Goal: Task Accomplishment & Management: Use online tool/utility

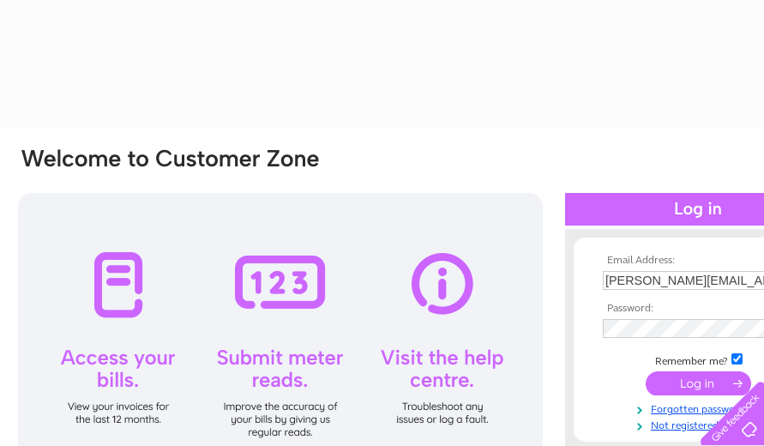
click at [678, 386] on input "submit" at bounding box center [698, 383] width 105 height 24
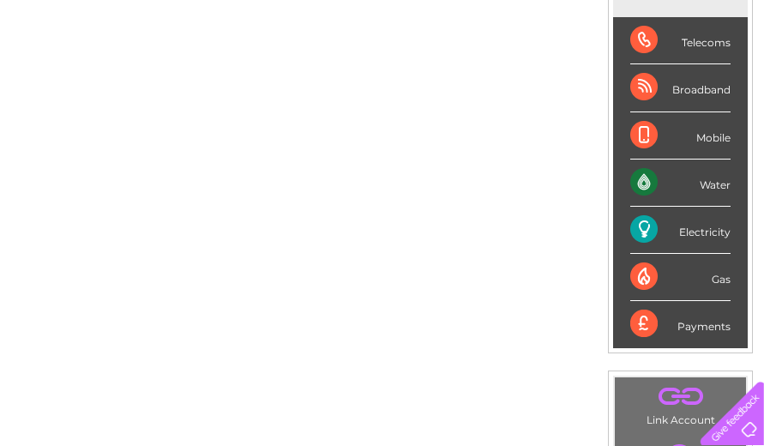
scroll to position [262, 85]
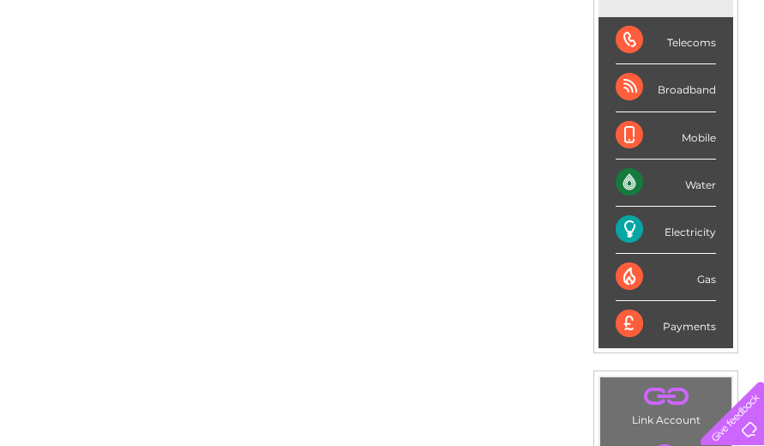
click at [630, 233] on div "Electricity" at bounding box center [666, 230] width 100 height 47
click at [683, 231] on div "Electricity" at bounding box center [666, 230] width 100 height 47
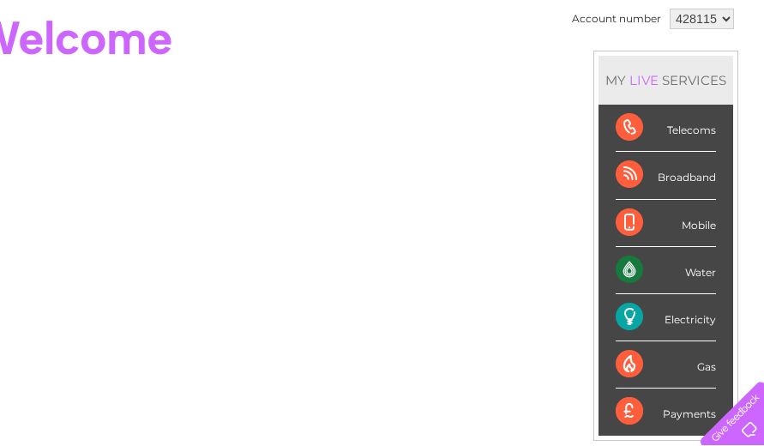
scroll to position [0, 85]
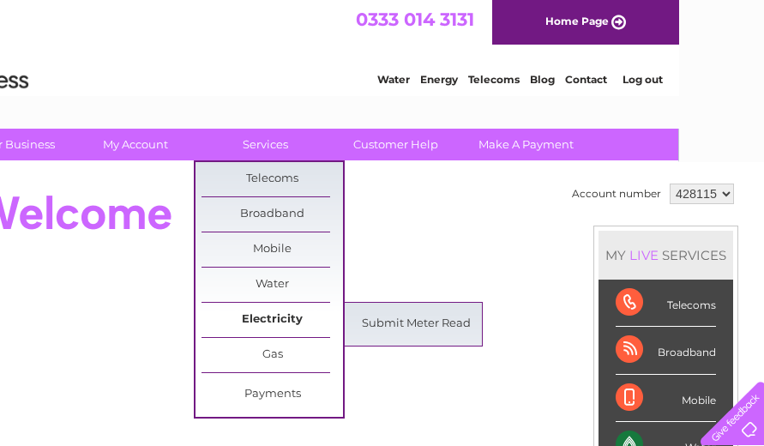
click at [266, 317] on link "Electricity" at bounding box center [271, 320] width 141 height 34
click at [411, 327] on link "Submit Meter Read" at bounding box center [415, 324] width 141 height 34
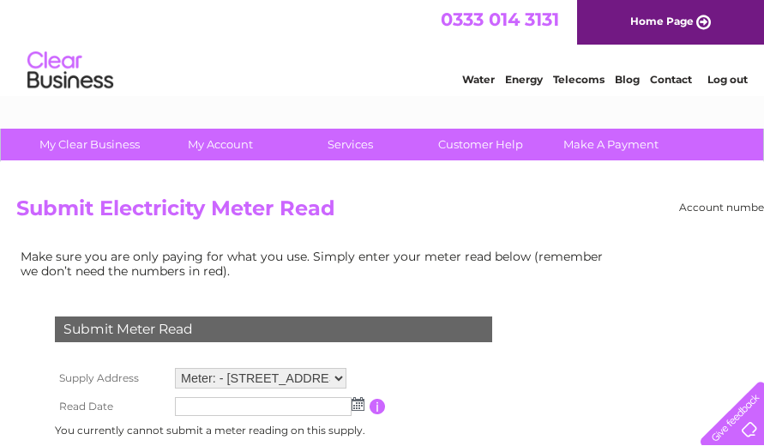
scroll to position [87, 0]
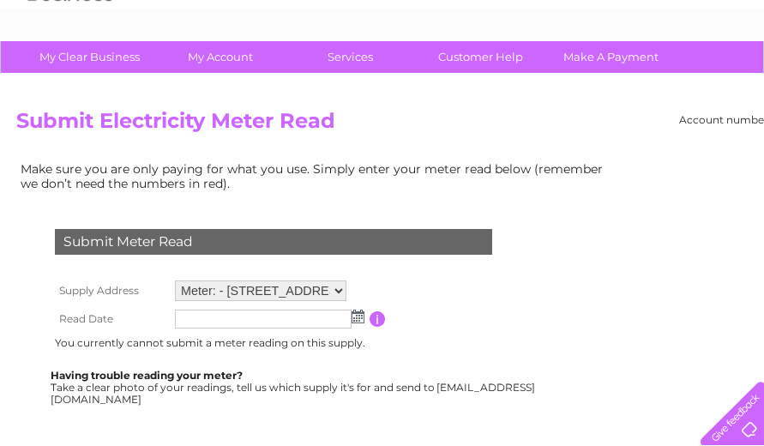
click at [359, 317] on img at bounding box center [357, 316] width 13 height 14
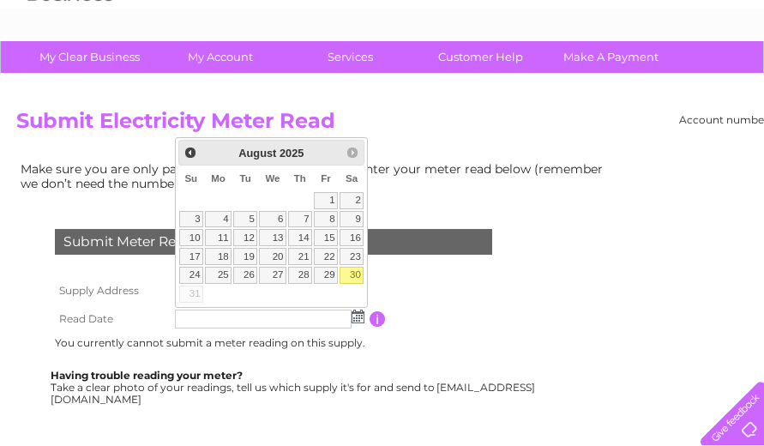
drag, startPoint x: 349, startPoint y: 272, endPoint x: 359, endPoint y: 279, distance: 12.9
click at [351, 276] on link "30" at bounding box center [351, 275] width 24 height 17
type input "2025/08/30"
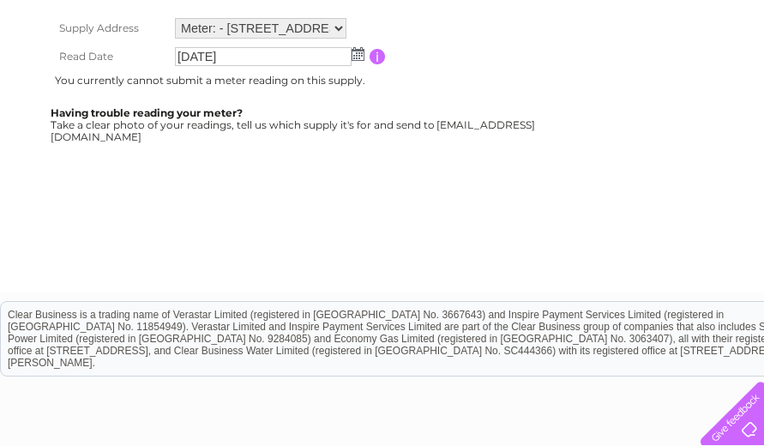
scroll to position [175, 0]
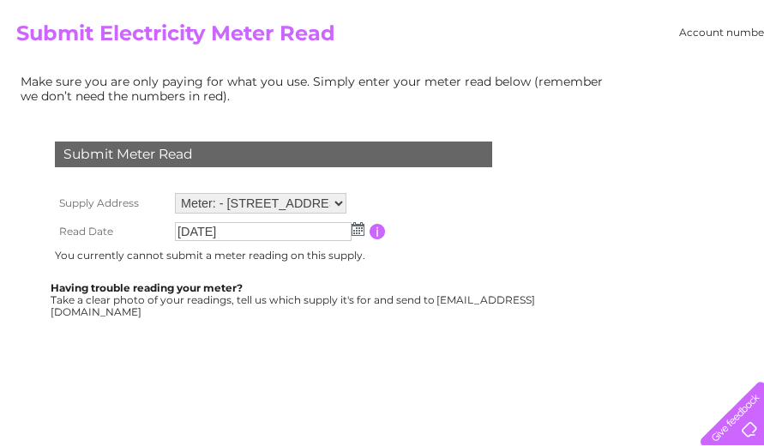
click at [298, 159] on div "Submit Meter Read" at bounding box center [273, 154] width 437 height 26
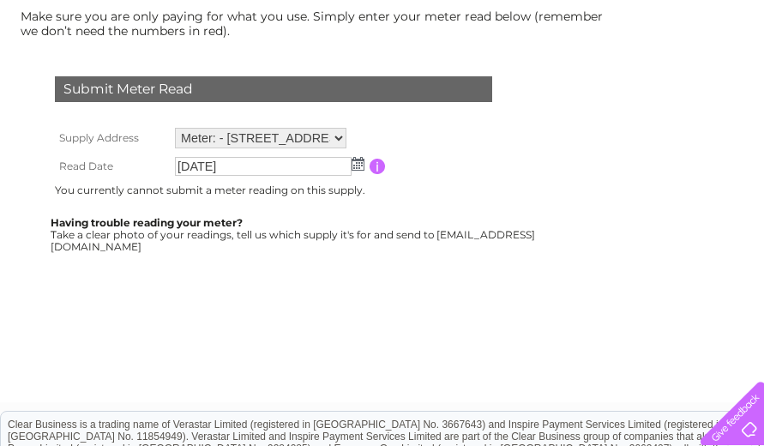
scroll to position [0, 0]
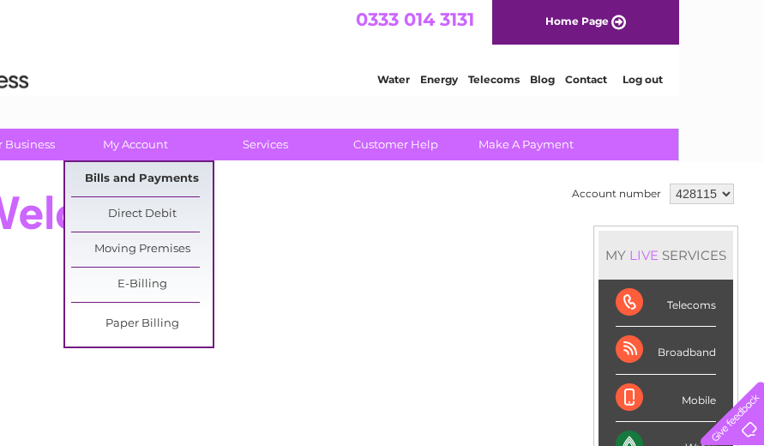
click at [150, 183] on link "Bills and Payments" at bounding box center [141, 179] width 141 height 34
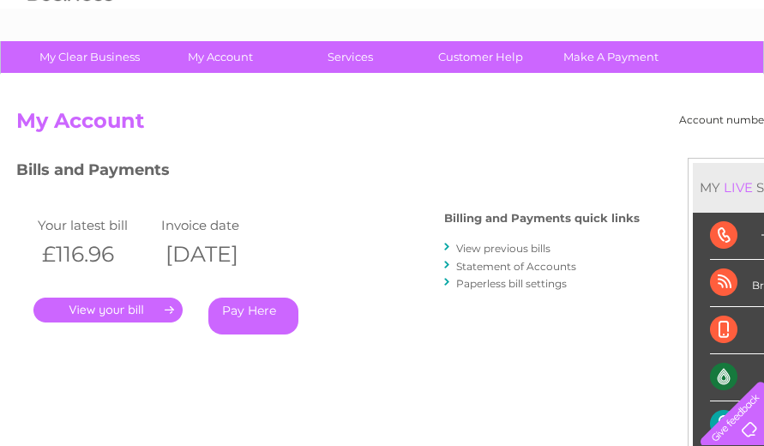
click at [154, 309] on link "." at bounding box center [107, 309] width 149 height 25
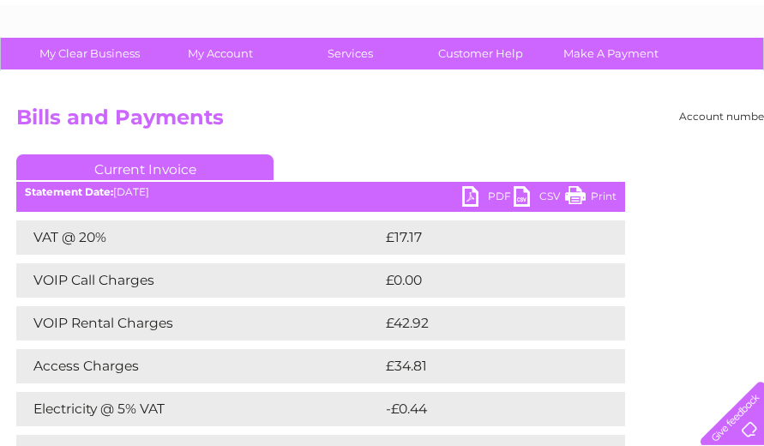
scroll to position [87, 0]
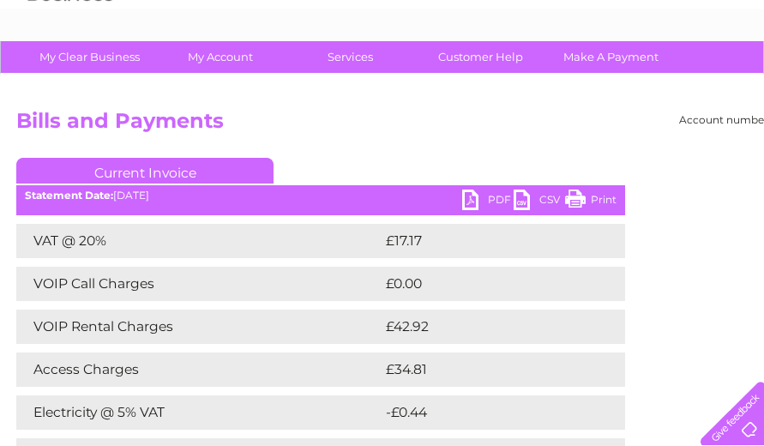
click at [572, 201] on link "Print" at bounding box center [590, 201] width 51 height 25
